Goal: Navigation & Orientation: Find specific page/section

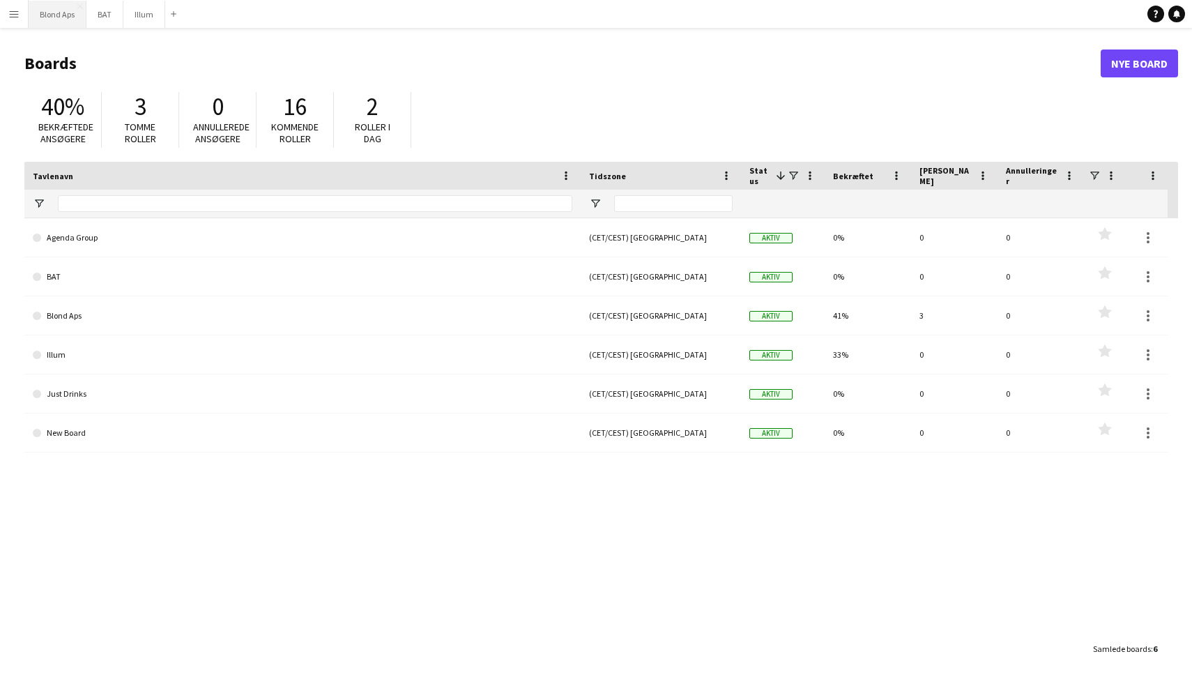
click at [48, 14] on button "Blond Aps Luk" at bounding box center [58, 14] width 58 height 27
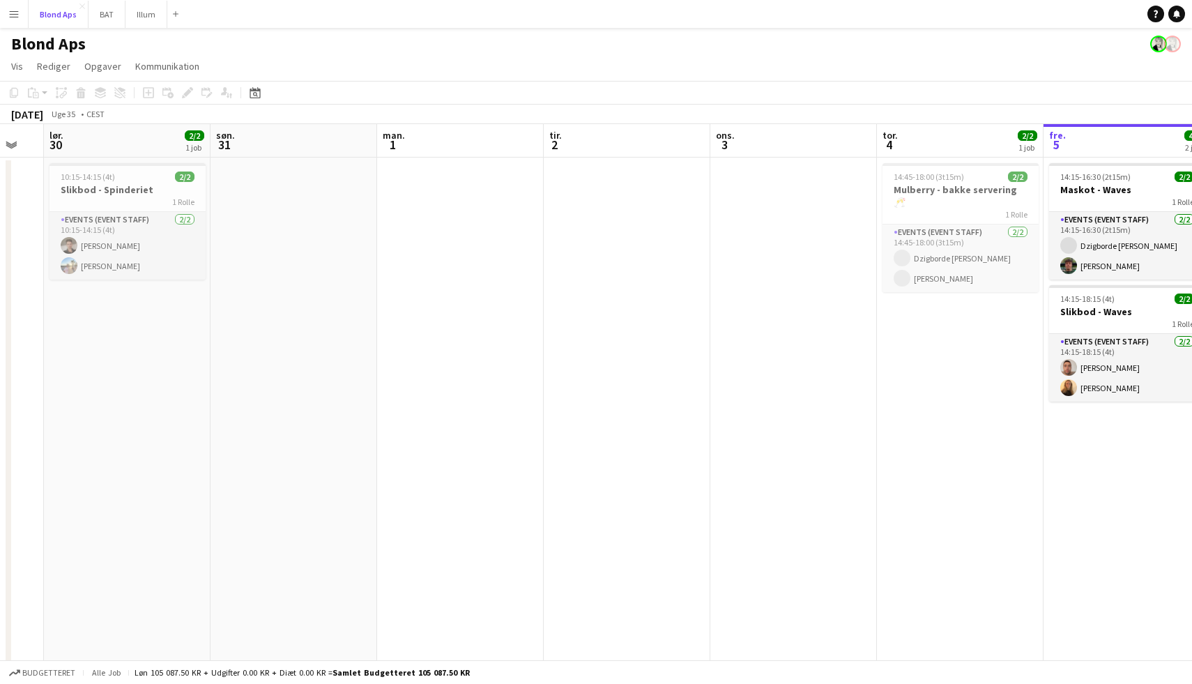
scroll to position [0, 594]
